Goal: Information Seeking & Learning: Find specific fact

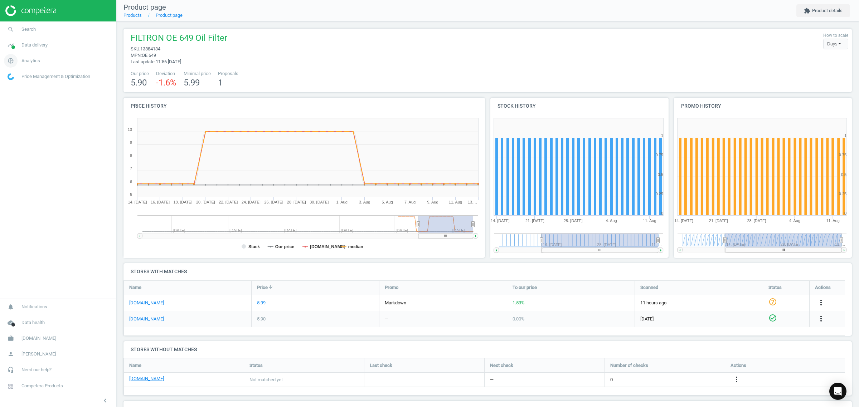
click at [34, 61] on span "Analytics" at bounding box center [30, 61] width 19 height 6
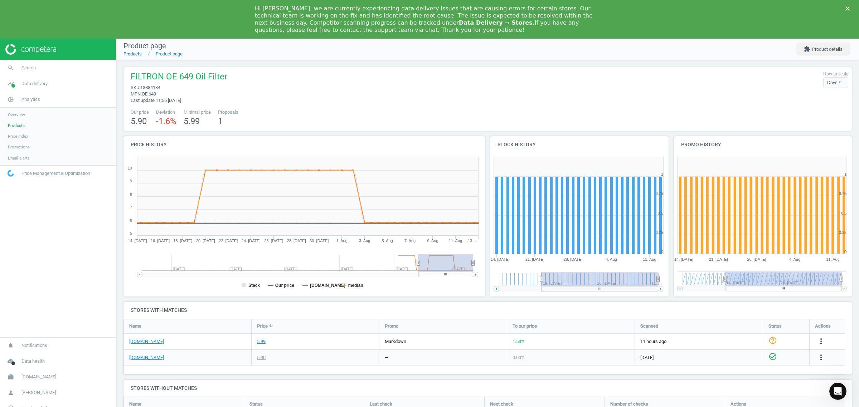
click at [124, 54] on link "Products" at bounding box center [133, 53] width 18 height 5
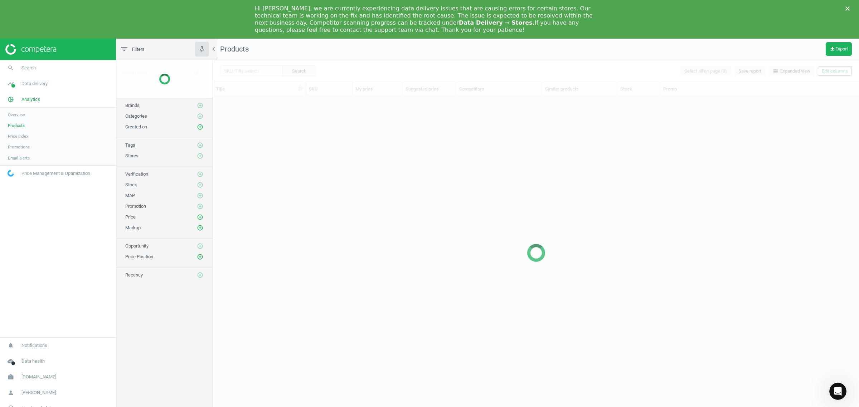
scroll to position [329, 639]
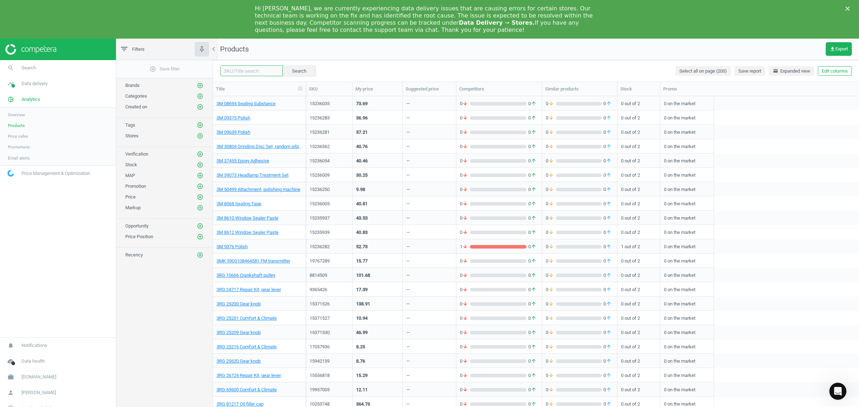
click at [242, 69] on input "text" at bounding box center [251, 71] width 63 height 11
paste input "203916463"
type input "203916463"
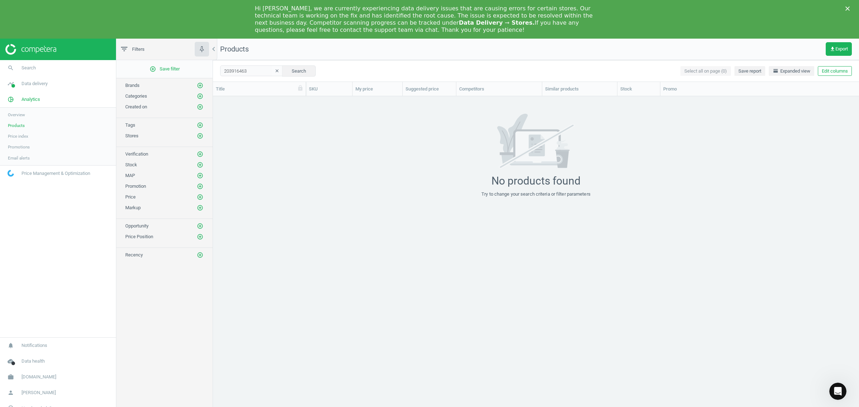
click at [849, 8] on icon "Close" at bounding box center [848, 8] width 4 height 4
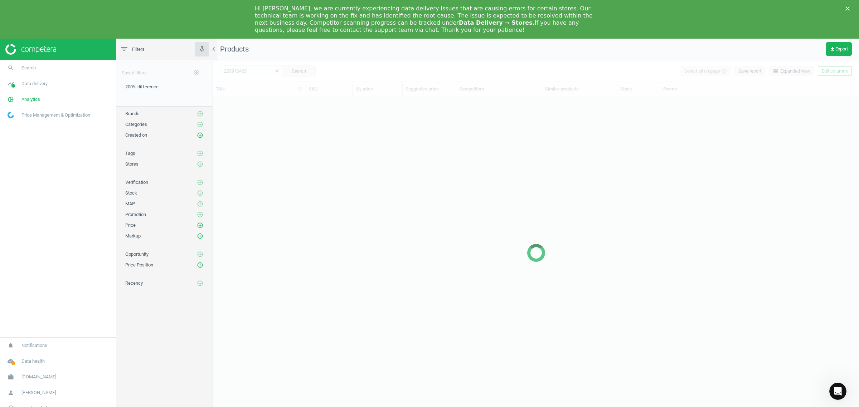
click at [849, 8] on icon "Close" at bounding box center [848, 8] width 4 height 4
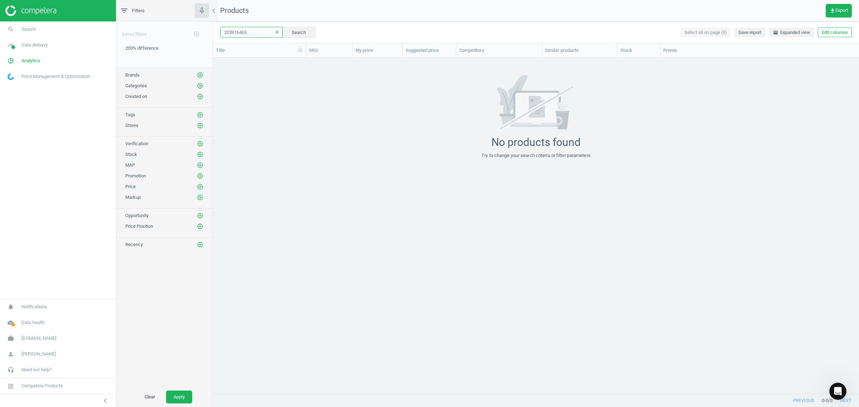
click at [237, 35] on input "203916463" at bounding box center [251, 32] width 63 height 11
paste input "9749008"
type input "9749008"
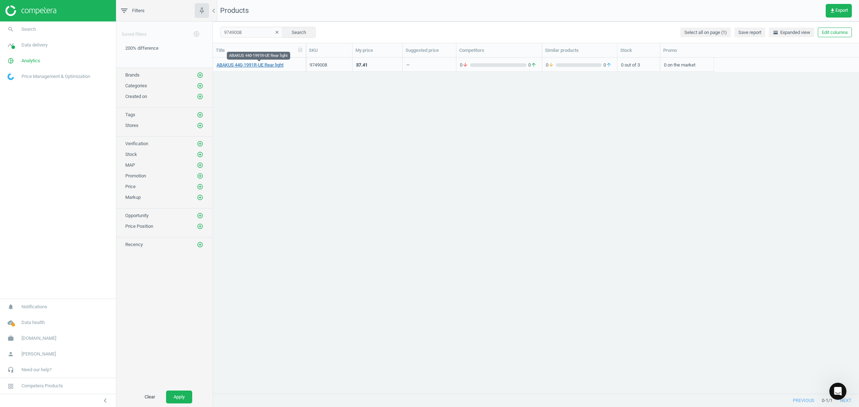
click at [255, 65] on link "ABAKUS 440-1991R-UE Rear light" at bounding box center [250, 65] width 67 height 6
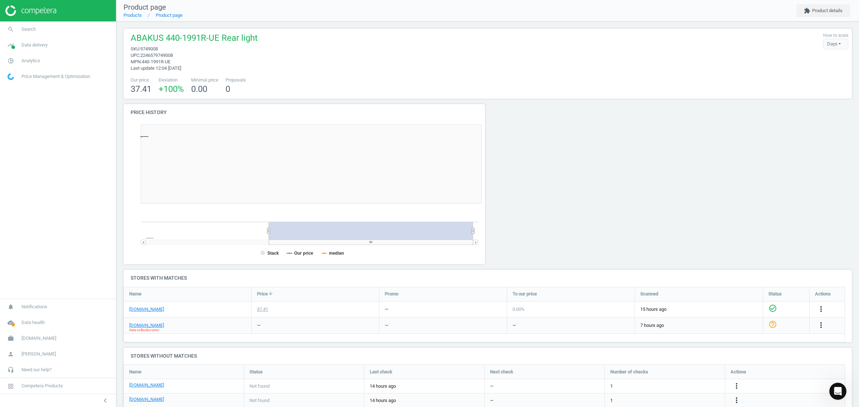
scroll to position [157, 372]
click at [821, 326] on icon "more_vert" at bounding box center [821, 325] width 9 height 9
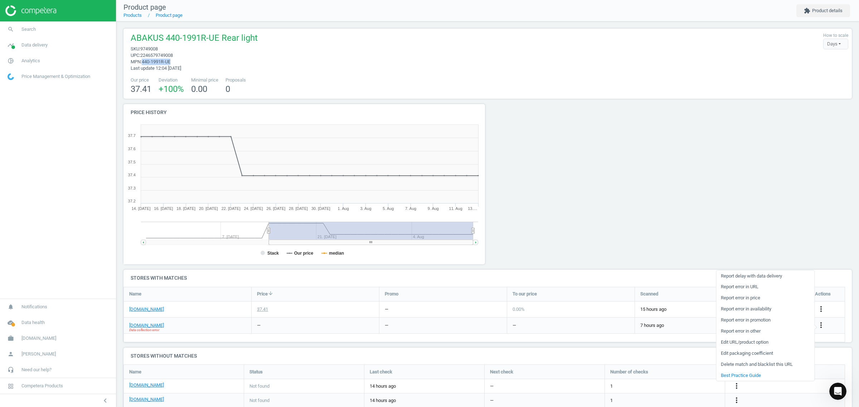
copy span "440-1991R-UE"
drag, startPoint x: 179, startPoint y: 59, endPoint x: 142, endPoint y: 65, distance: 37.3
click at [142, 60] on span "mpn : 440-1991R-UE" at bounding box center [194, 62] width 127 height 6
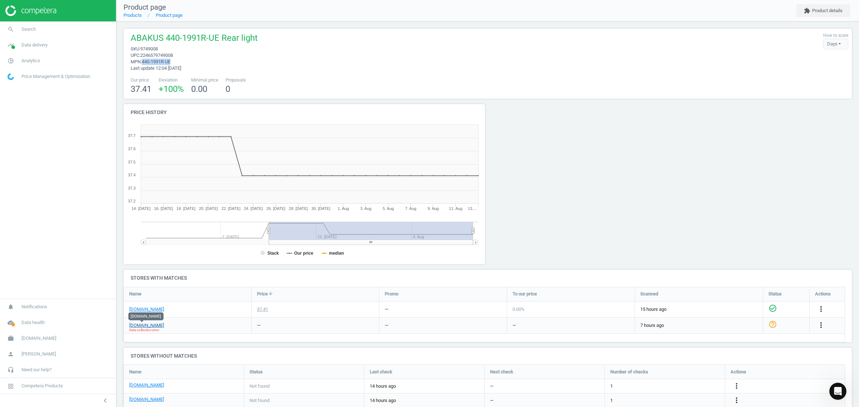
click at [139, 325] on link "kfzteile24.de" at bounding box center [146, 326] width 35 height 6
